Goal: Information Seeking & Learning: Find specific page/section

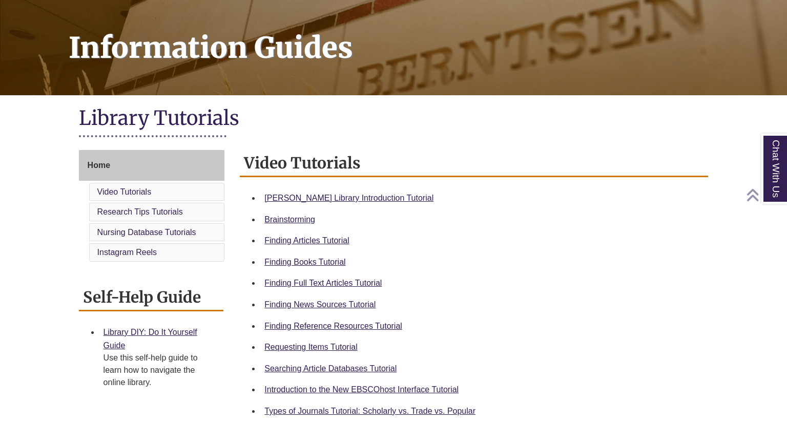
scroll to position [145, 0]
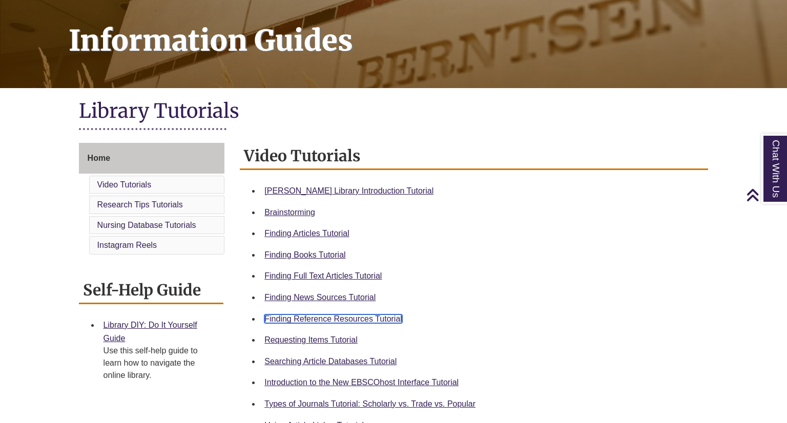
click at [379, 315] on link "Finding Reference Resources Tutorial" at bounding box center [333, 319] width 138 height 9
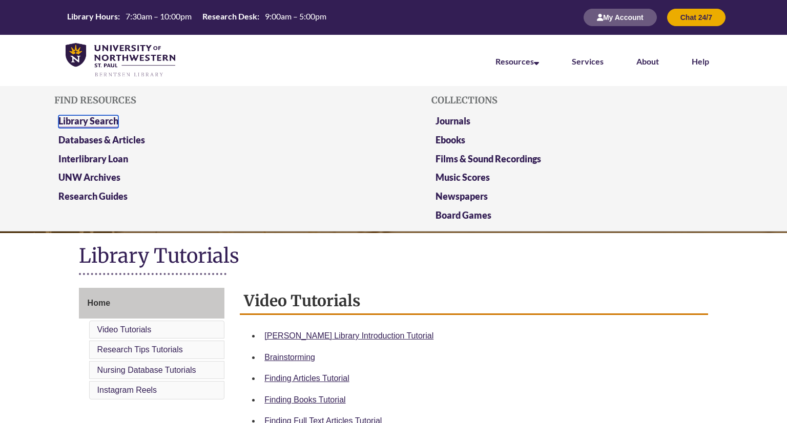
click at [110, 121] on link "Library Search" at bounding box center [88, 121] width 60 height 13
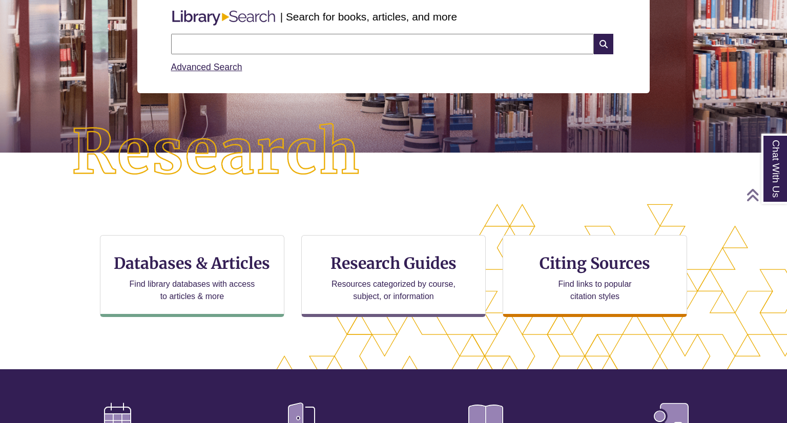
scroll to position [142, 0]
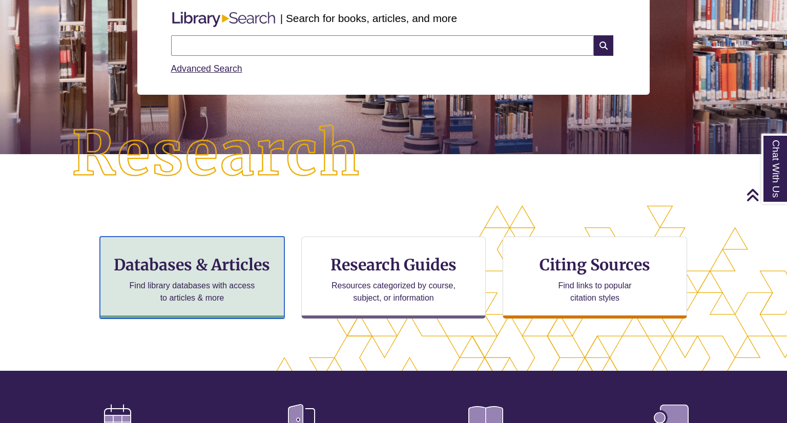
click at [221, 289] on p "Find library databases with access to articles & more" at bounding box center [192, 292] width 134 height 25
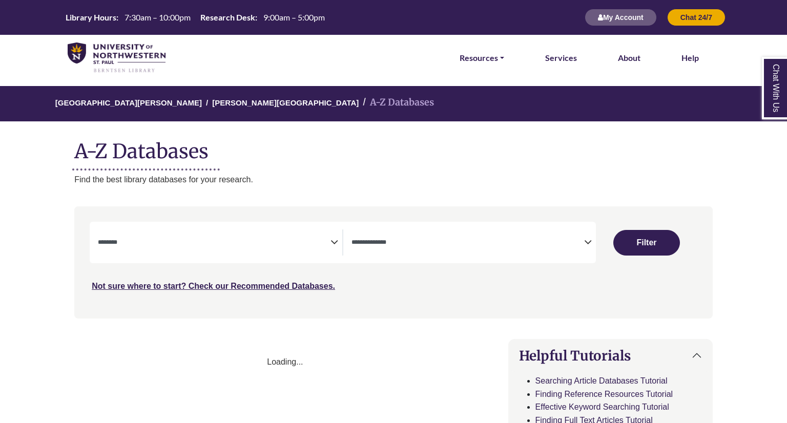
select select "Database Subject Filter"
select select "Database Types Filter"
select select "Database Subject Filter"
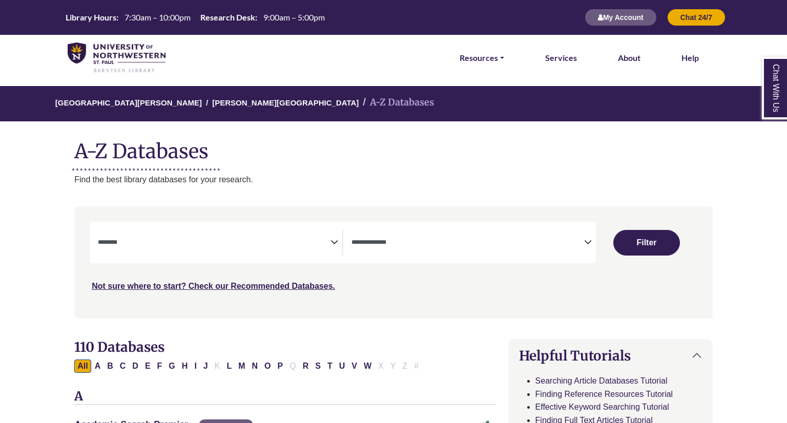
click at [589, 242] on icon "Search filters" at bounding box center [588, 240] width 8 height 15
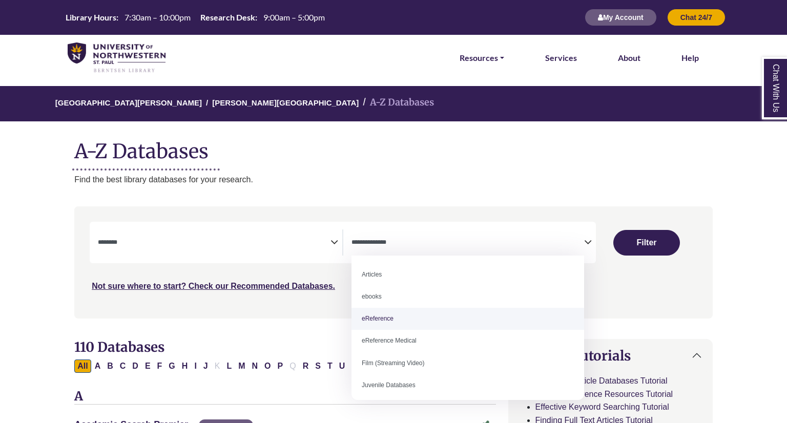
select select "*****"
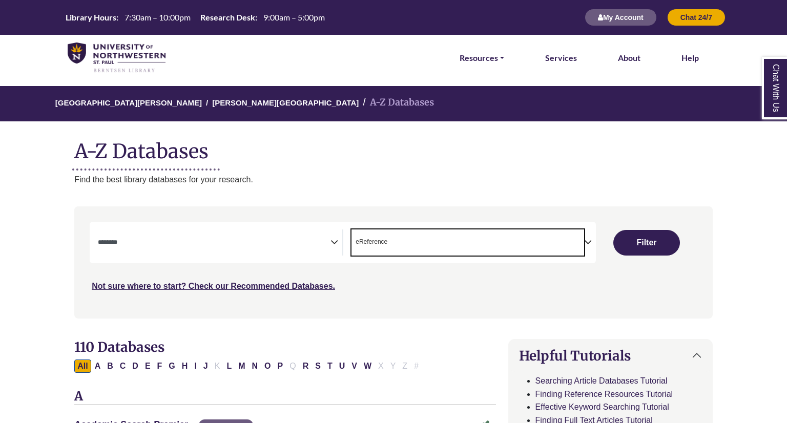
click at [197, 238] on span "Search filters" at bounding box center [214, 241] width 233 height 9
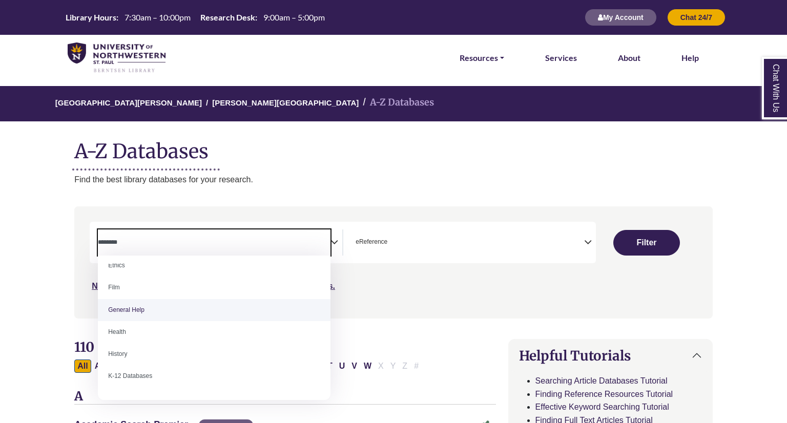
scroll to position [406, 0]
select select "*****"
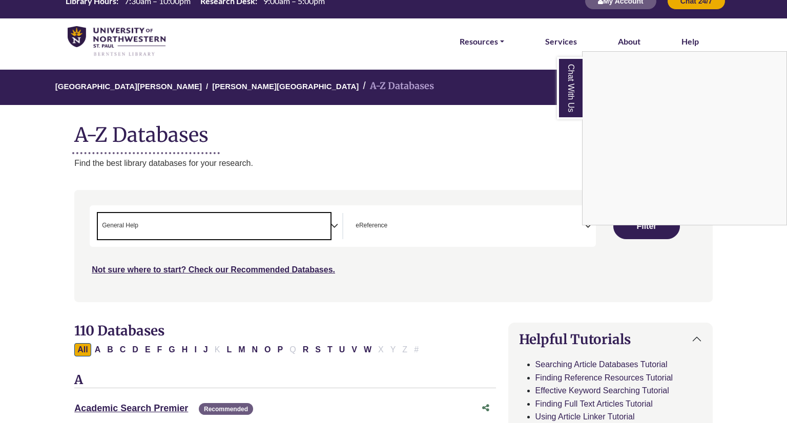
scroll to position [17, 0]
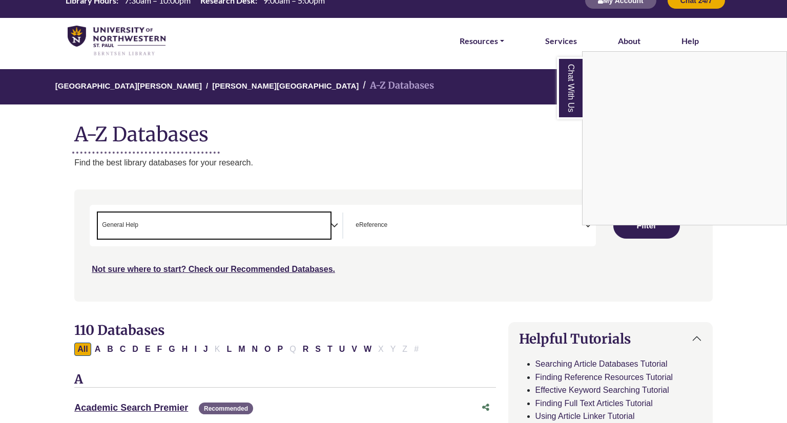
click at [660, 230] on div "Chat With Us" at bounding box center [393, 211] width 787 height 423
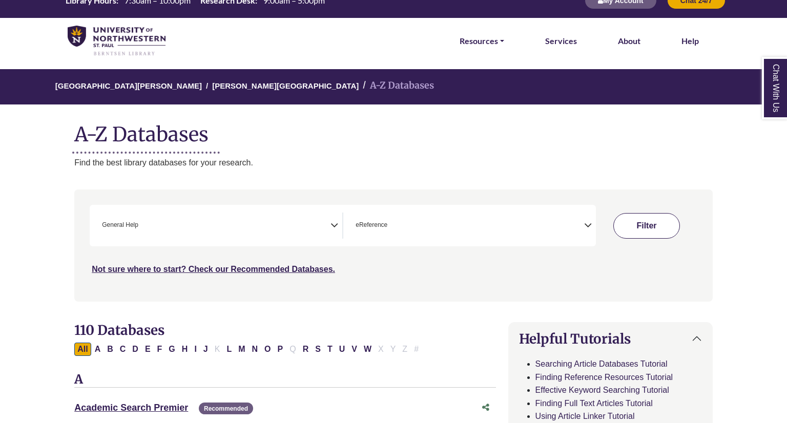
click at [635, 224] on button "Filter" at bounding box center [646, 226] width 67 height 26
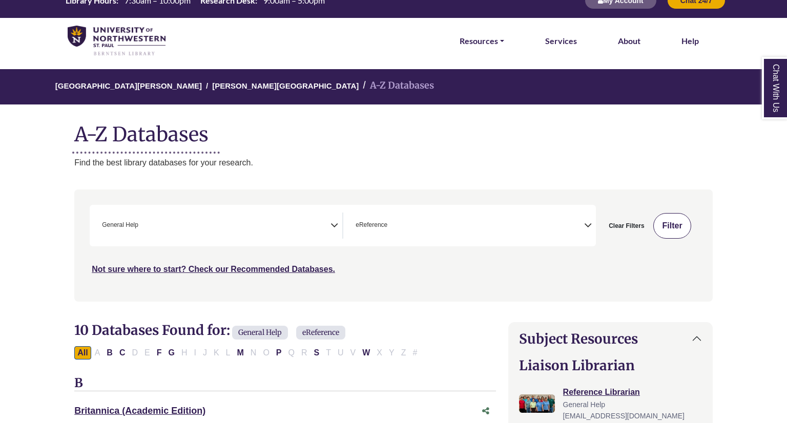
click at [671, 227] on button "Filter" at bounding box center [671, 226] width 37 height 26
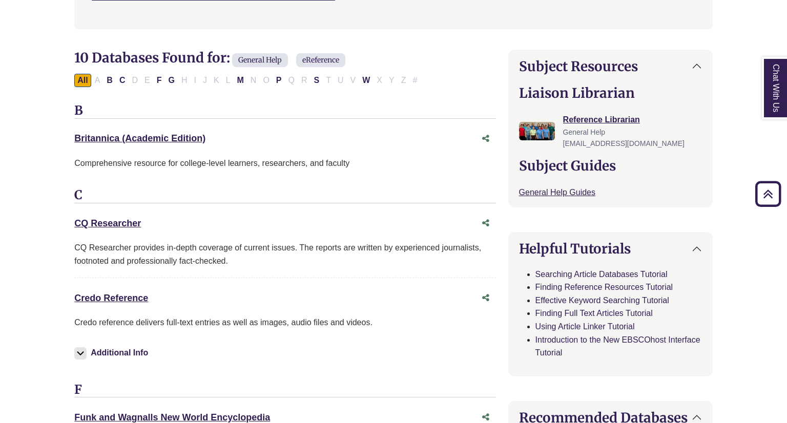
scroll to position [299, 0]
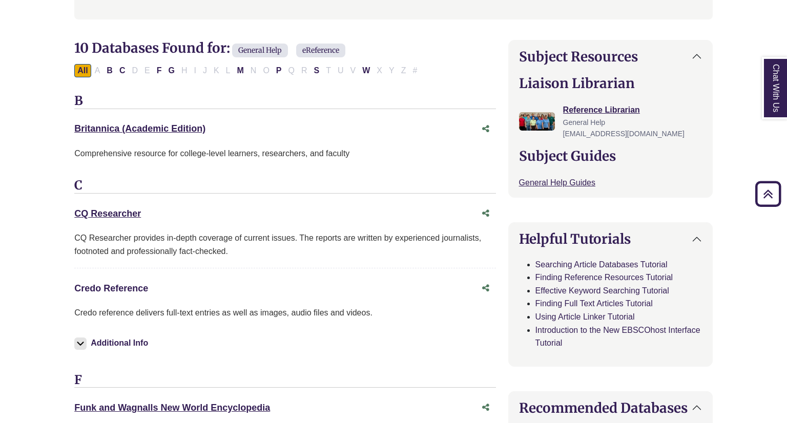
click at [136, 287] on link "Credo Reference This link opens in a new window" at bounding box center [111, 288] width 74 height 10
